Goal: Information Seeking & Learning: Learn about a topic

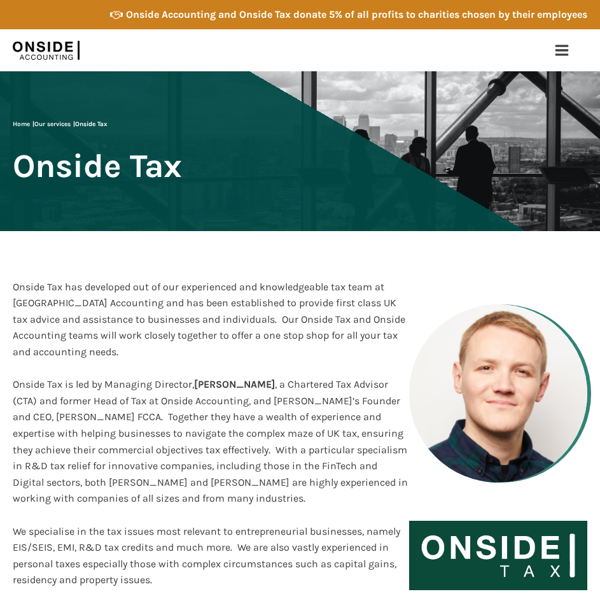
click at [556, 29] on div "About us Who we are Our Team Careers Who we support Startups Service Businesses…" at bounding box center [300, 50] width 600 height 42
click at [560, 41] on div at bounding box center [562, 50] width 31 height 31
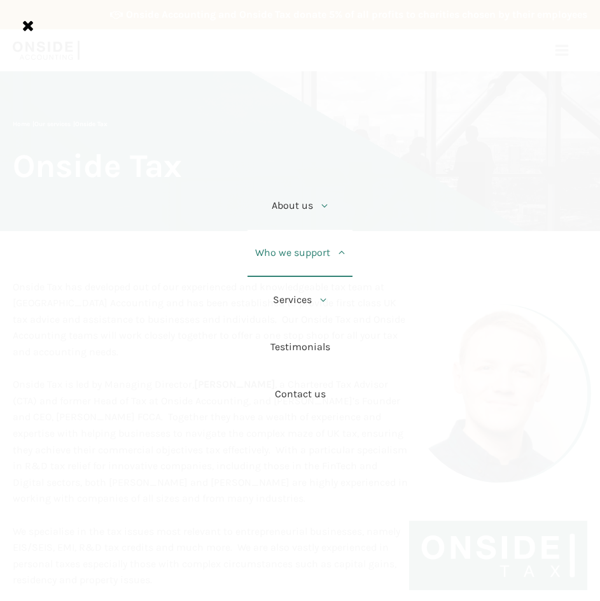
click at [346, 256] on div at bounding box center [340, 252] width 20 height 20
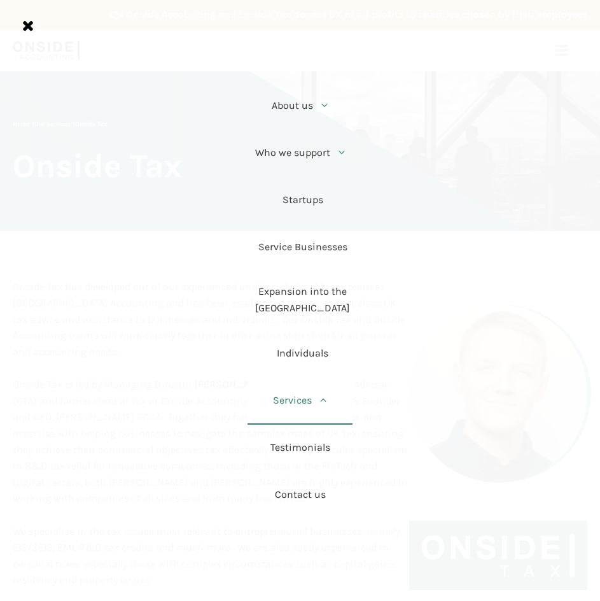
click at [321, 397] on icon at bounding box center [323, 400] width 10 height 10
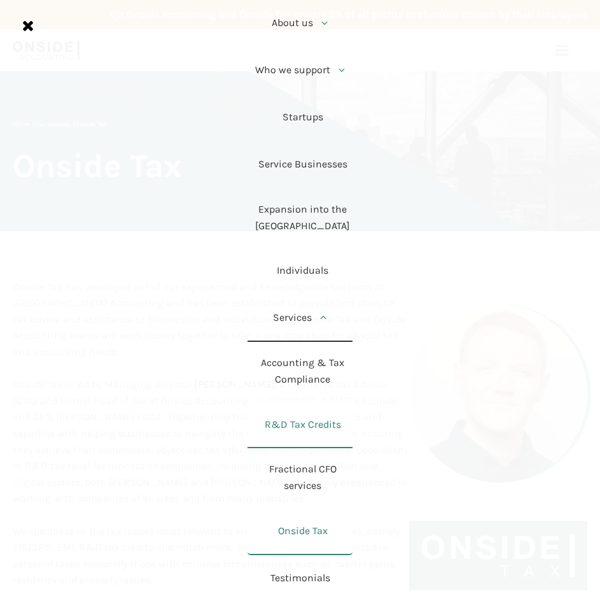
click at [315, 422] on link "R&D Tax Credits" at bounding box center [300, 424] width 105 height 47
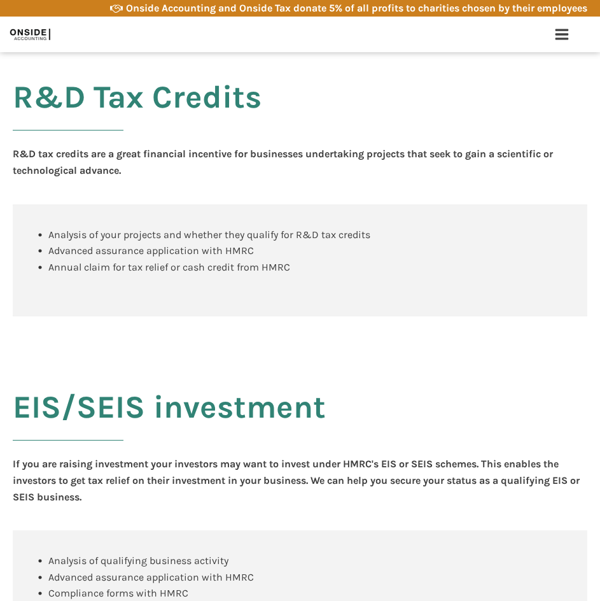
scroll to position [1483, 0]
